Goal: Task Accomplishment & Management: Complete application form

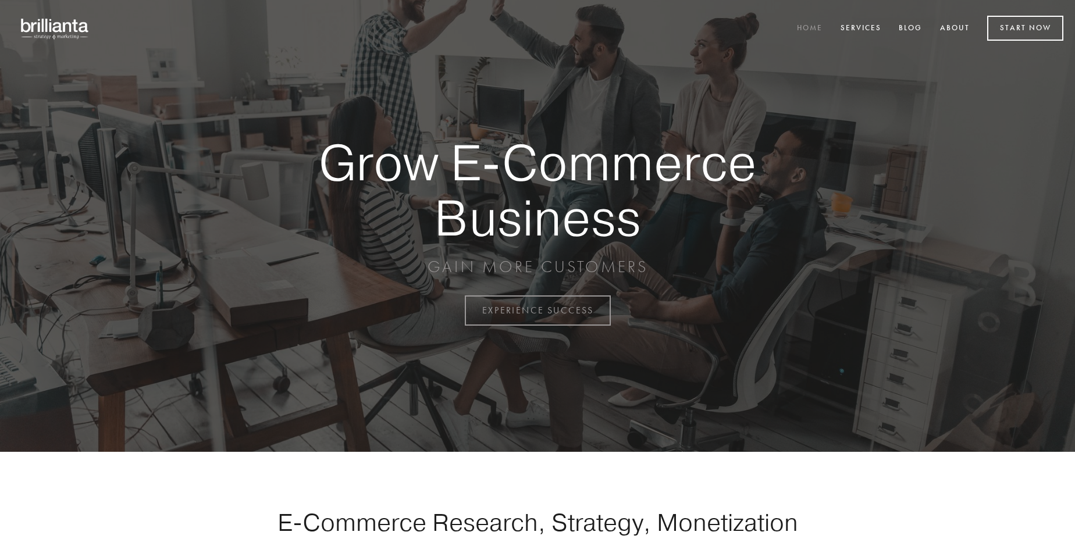
scroll to position [3048, 0]
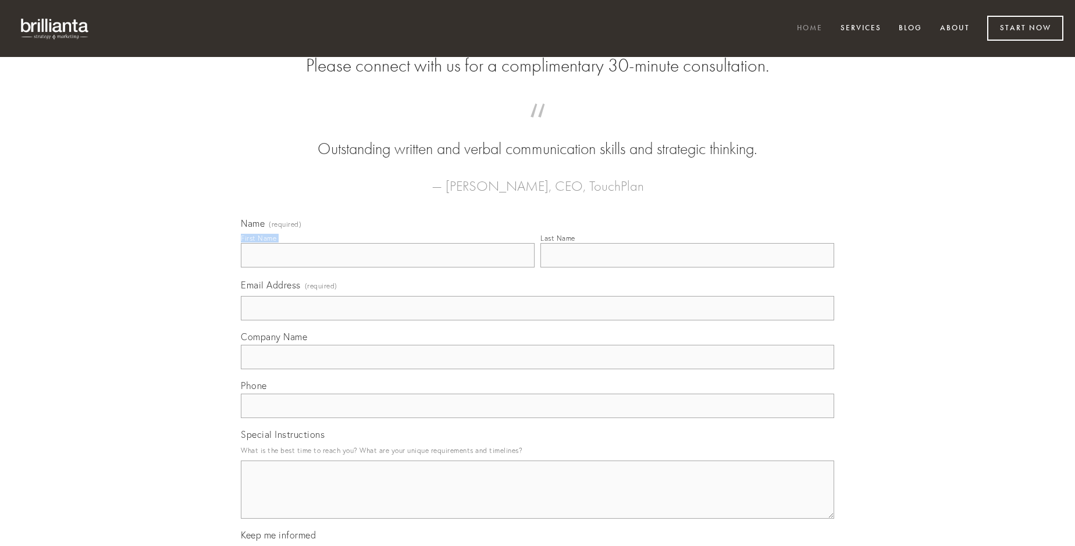
type input "[PERSON_NAME]"
click at [687, 268] on input "Last Name" at bounding box center [687, 255] width 294 height 24
type input "[PERSON_NAME]"
click at [537, 320] on input "Email Address (required)" at bounding box center [537, 308] width 593 height 24
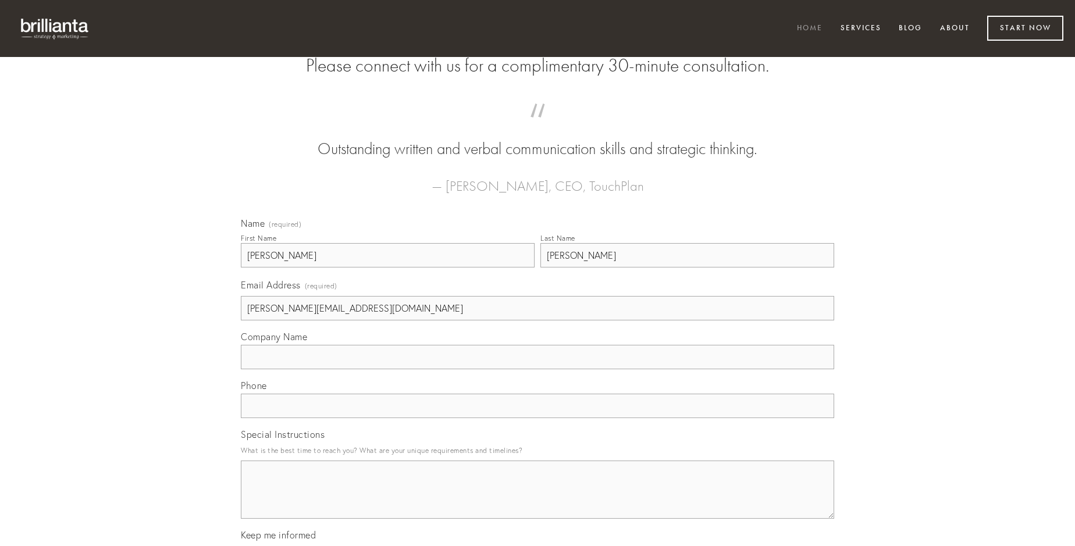
type input "[PERSON_NAME][EMAIL_ADDRESS][DOMAIN_NAME]"
click at [537, 369] on input "Company Name" at bounding box center [537, 357] width 593 height 24
type input "adsum"
click at [537, 418] on input "text" at bounding box center [537, 406] width 593 height 24
click at [537, 500] on textarea "Special Instructions" at bounding box center [537, 490] width 593 height 58
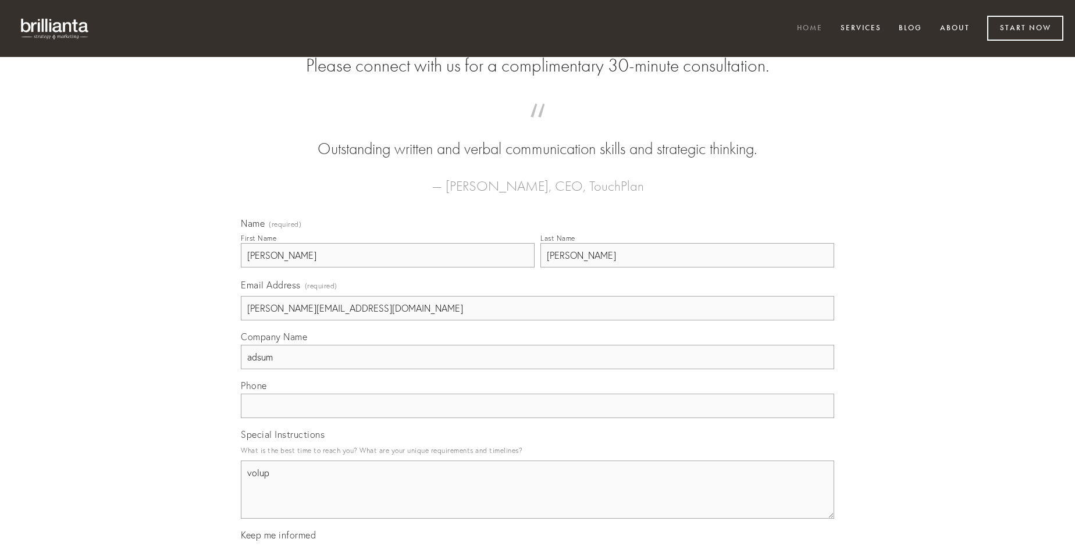
type textarea "volup"
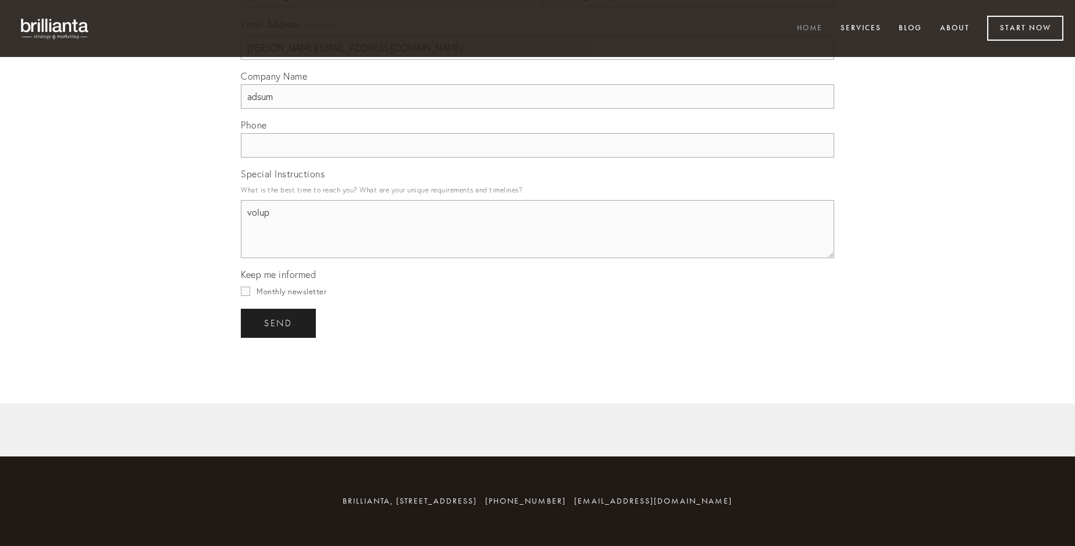
click at [279, 323] on span "send" at bounding box center [278, 323] width 28 height 10
